Goal: Find specific page/section: Find specific page/section

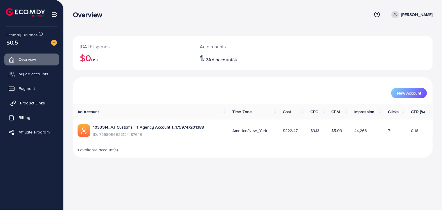
click at [34, 104] on span "Product Links" at bounding box center [32, 103] width 25 height 6
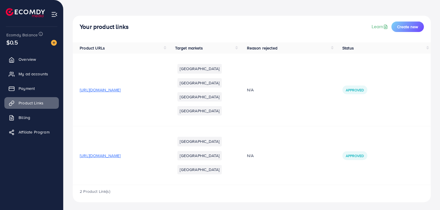
scroll to position [21, 0]
